Goal: Navigation & Orientation: Find specific page/section

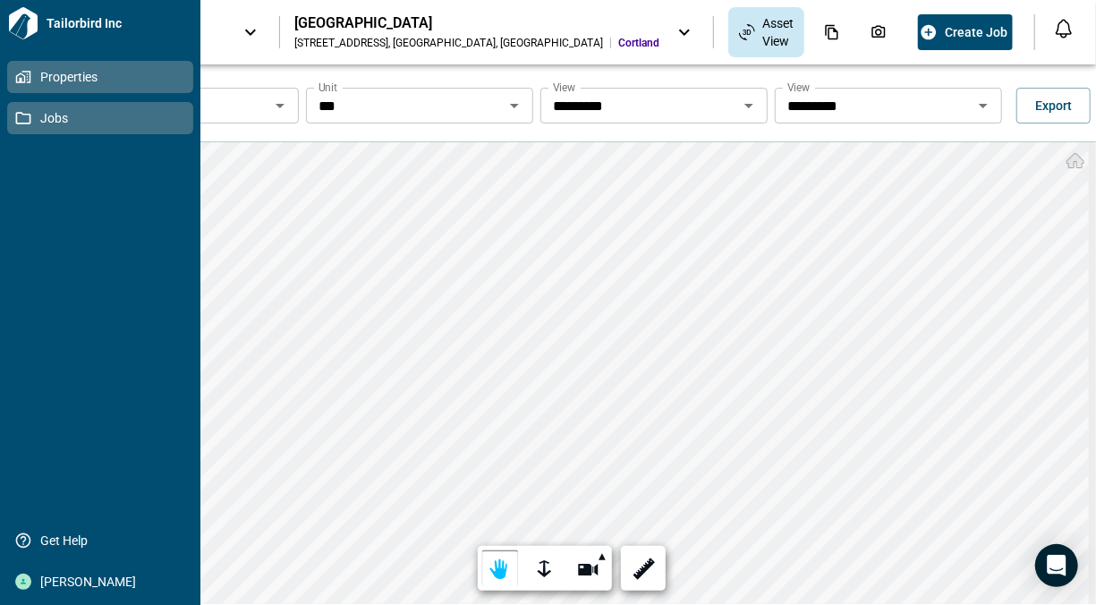
click at [47, 115] on span "Jobs" at bounding box center [103, 118] width 145 height 18
